Goal: Information Seeking & Learning: Learn about a topic

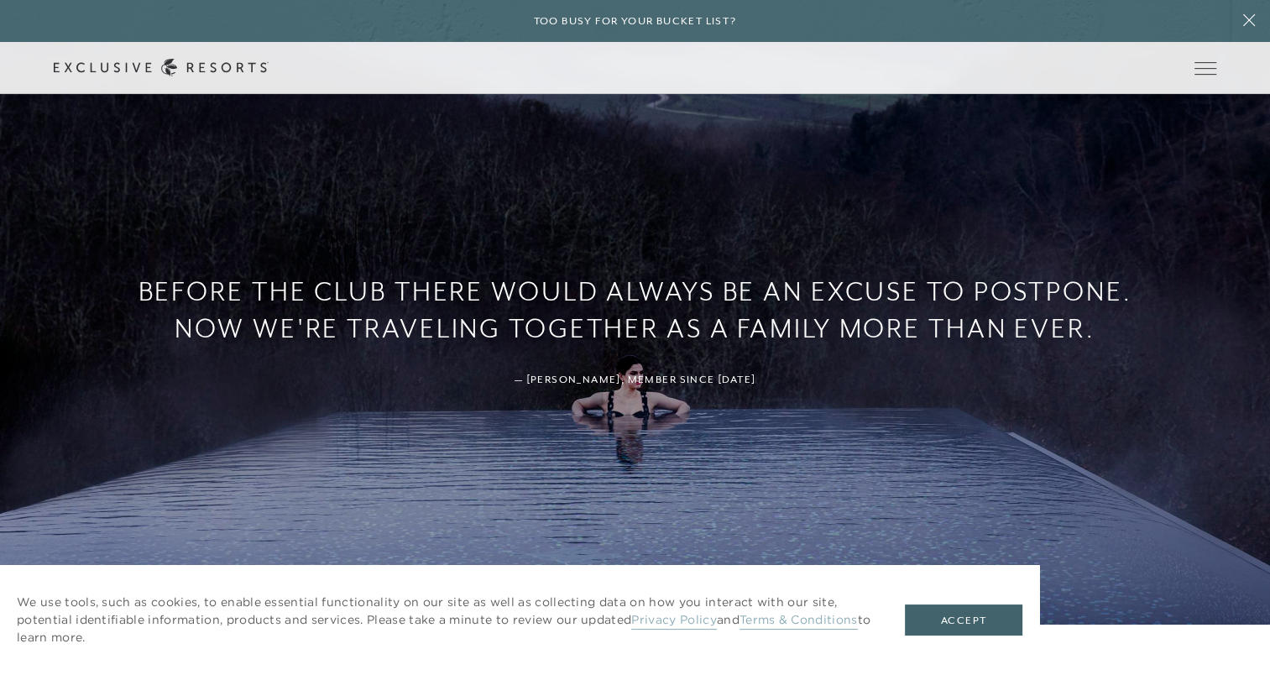
scroll to position [1408, 0]
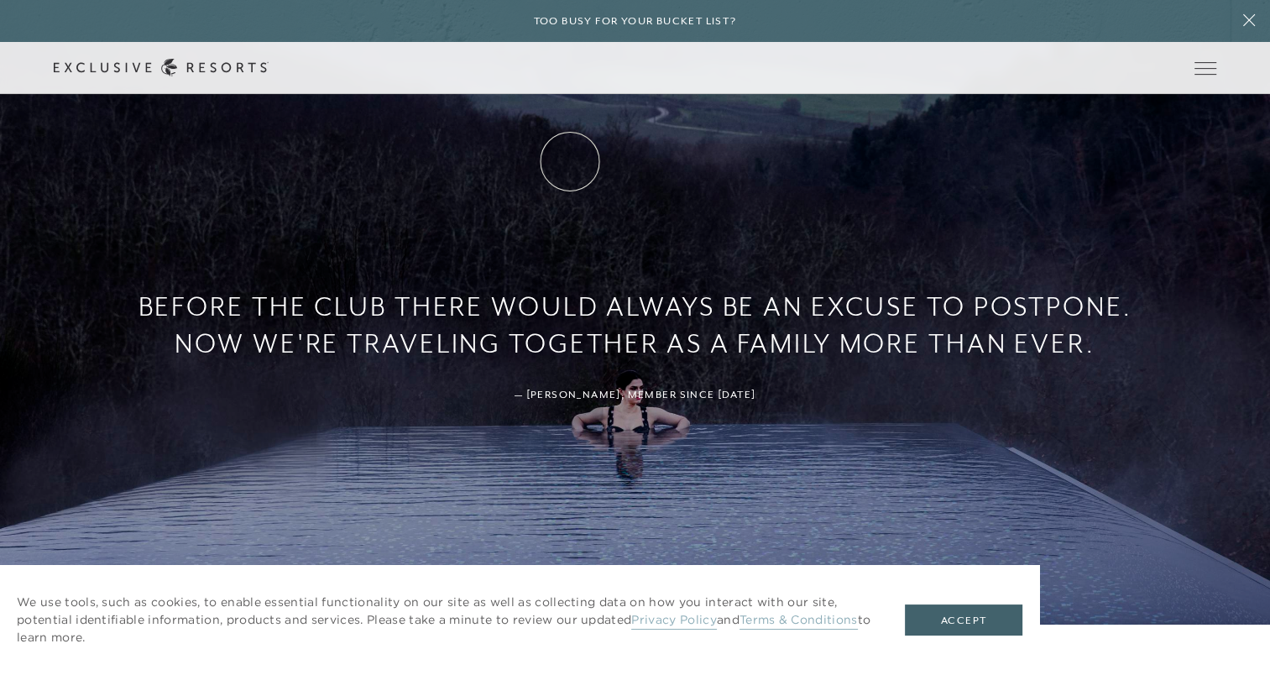
click at [0, 0] on link "How it works" at bounding box center [0, 0] width 0 height 0
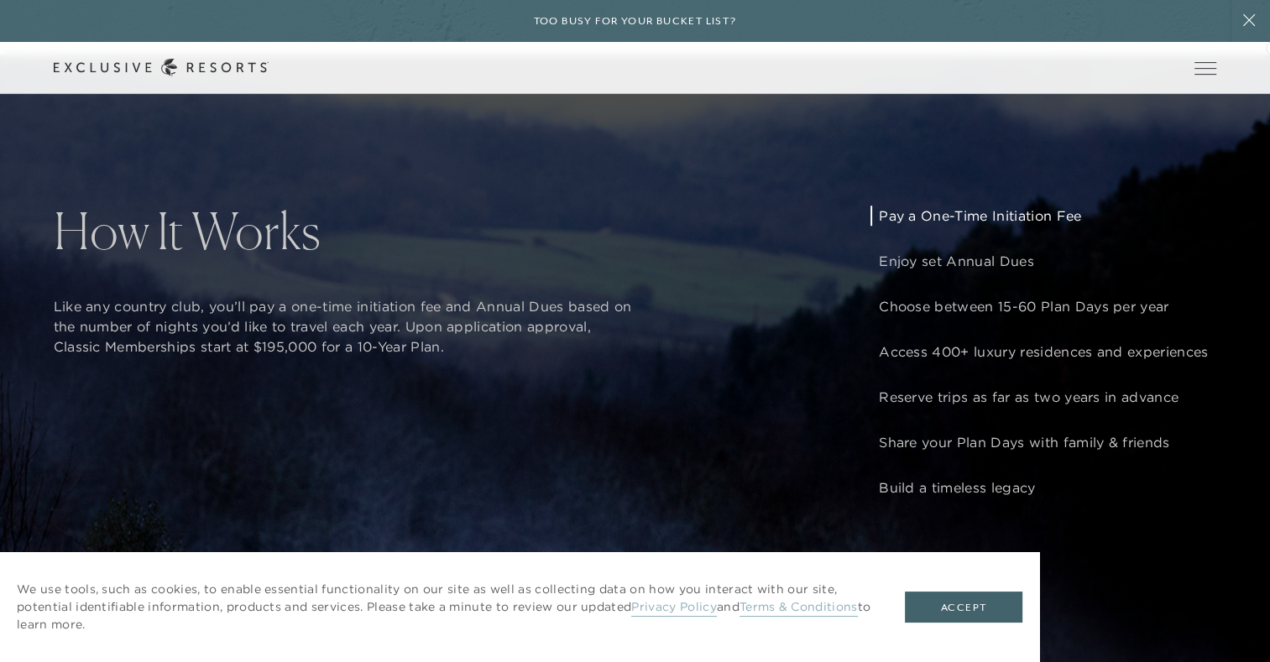
scroll to position [1330, 0]
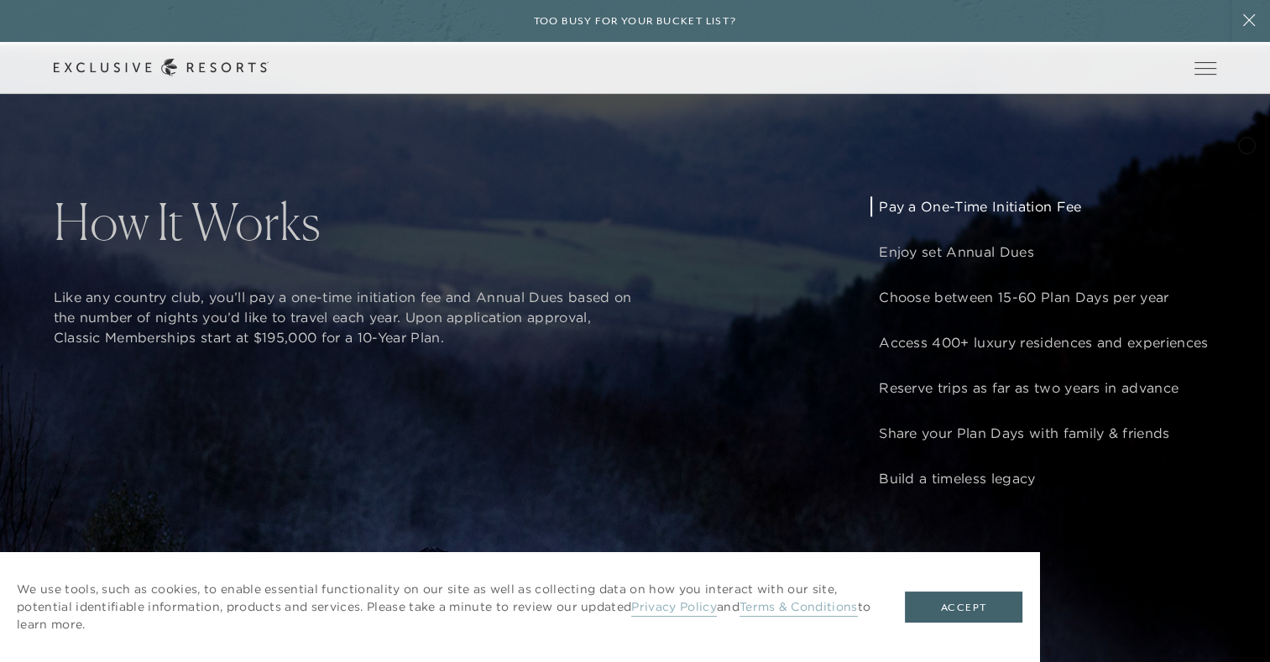
click at [1246, 94] on header "Skip to main content Too busy for your bucket list? Not a bucket list. A bluepr…" at bounding box center [635, 47] width 1270 height 94
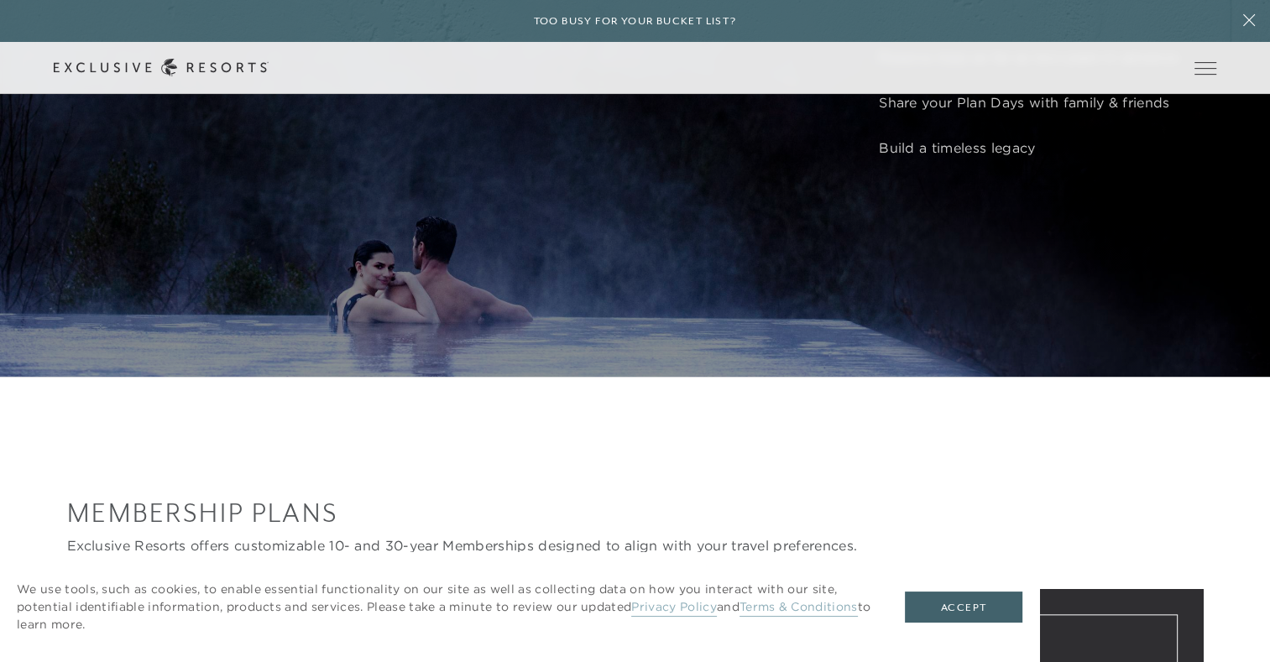
scroll to position [1504, 0]
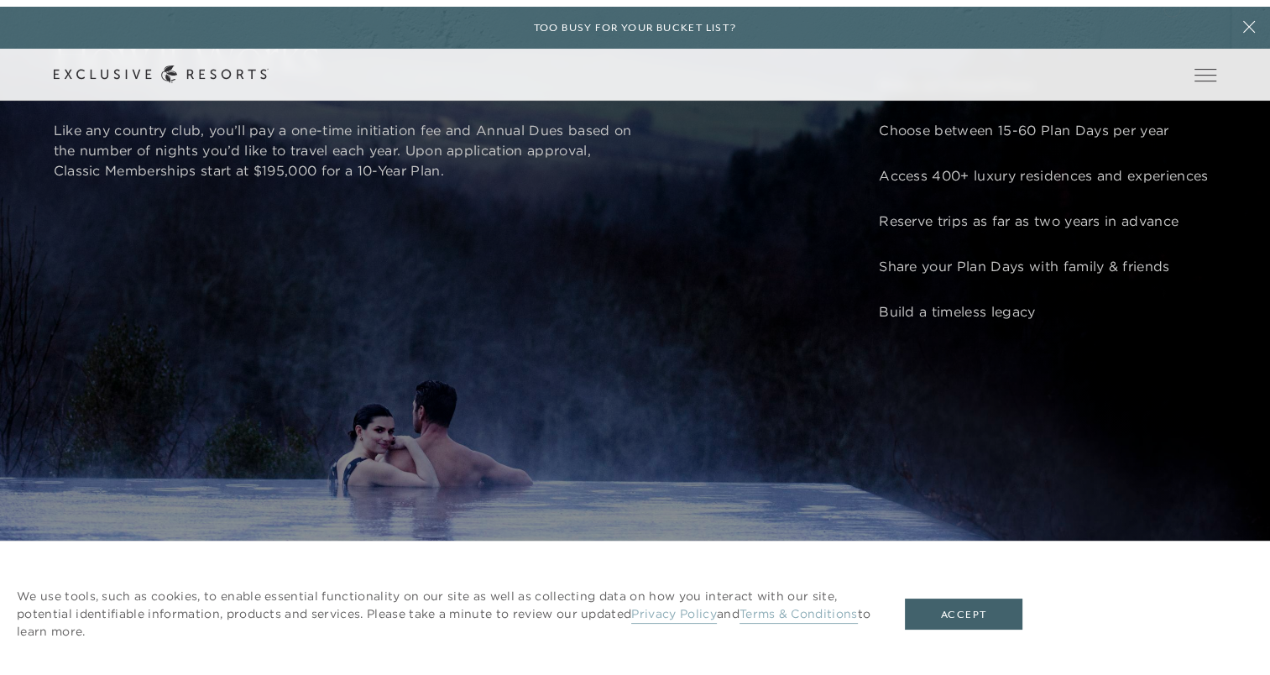
scroll to position [1408, 0]
